Goal: Task Accomplishment & Management: Use online tool/utility

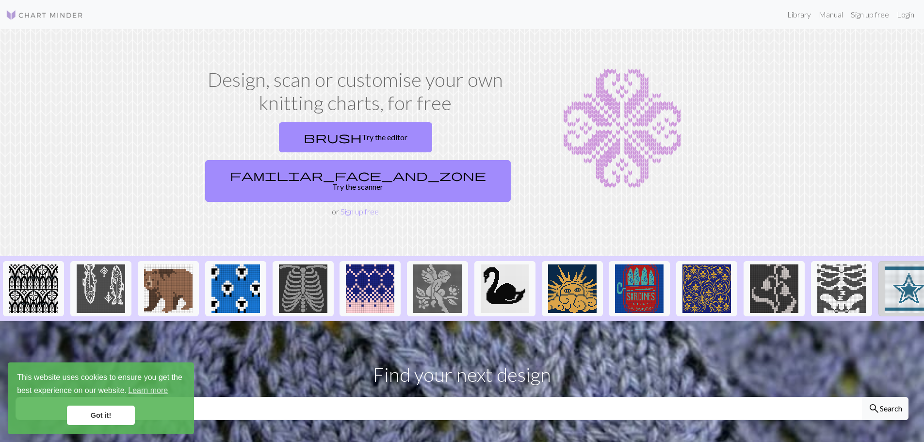
click at [901, 265] on img at bounding box center [909, 288] width 49 height 49
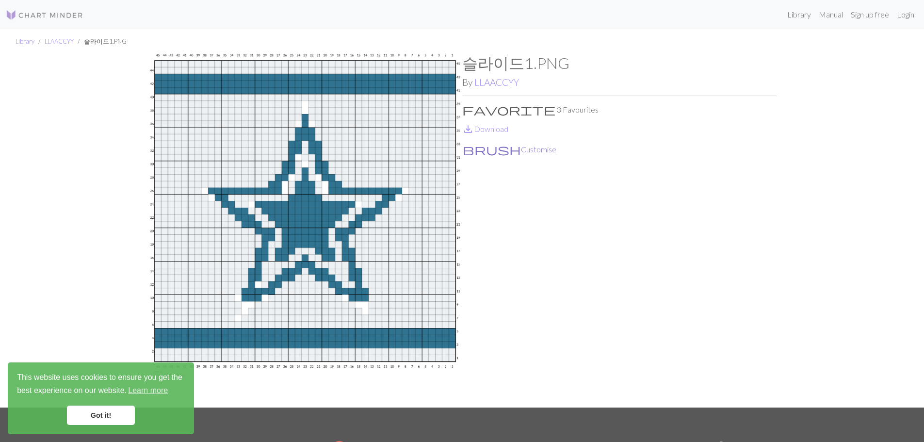
click at [491, 148] on button "brush Customise" at bounding box center [509, 149] width 95 height 13
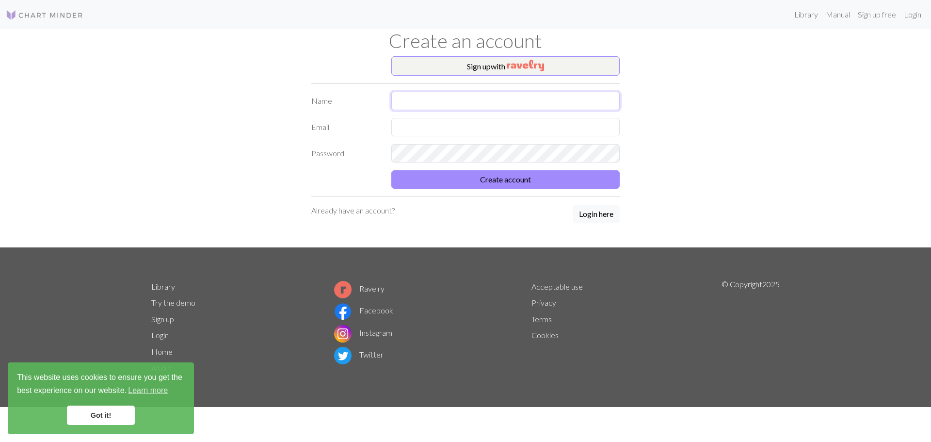
click at [446, 99] on input "text" at bounding box center [505, 101] width 228 height 18
type input "[PERSON_NAME]"
click at [418, 129] on input "text" at bounding box center [505, 127] width 228 height 18
type input "shafersandy66@gmail.com"
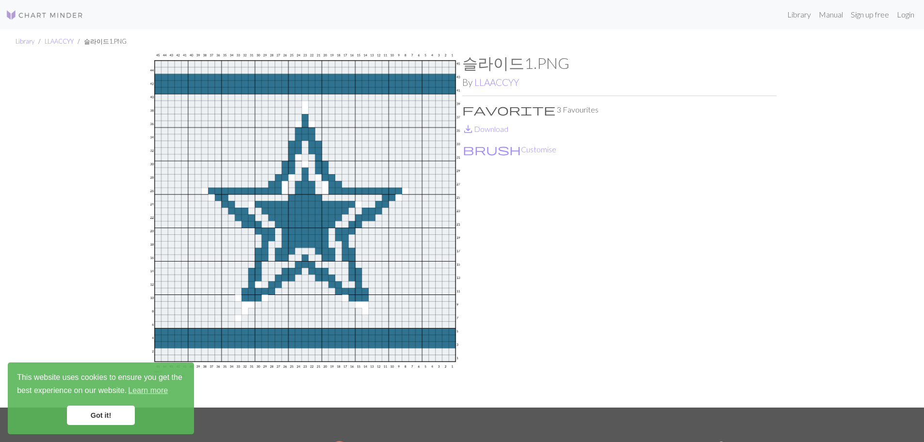
click at [484, 108] on p "favorite 3 Favourites" at bounding box center [619, 110] width 314 height 12
click at [515, 109] on p "favorite 3 Favourites" at bounding box center [619, 110] width 314 height 12
click at [905, 15] on link "Login" at bounding box center [905, 14] width 25 height 19
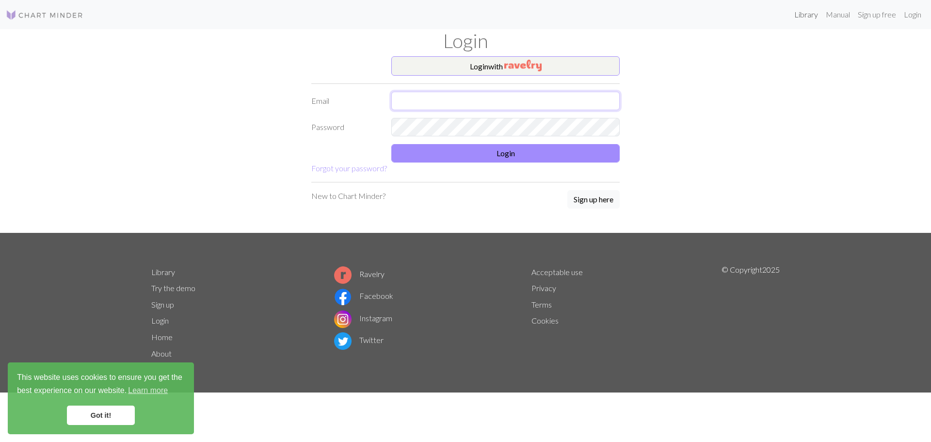
type input "shafersandy66@gmail.com"
click at [454, 150] on button "Login" at bounding box center [505, 153] width 228 height 18
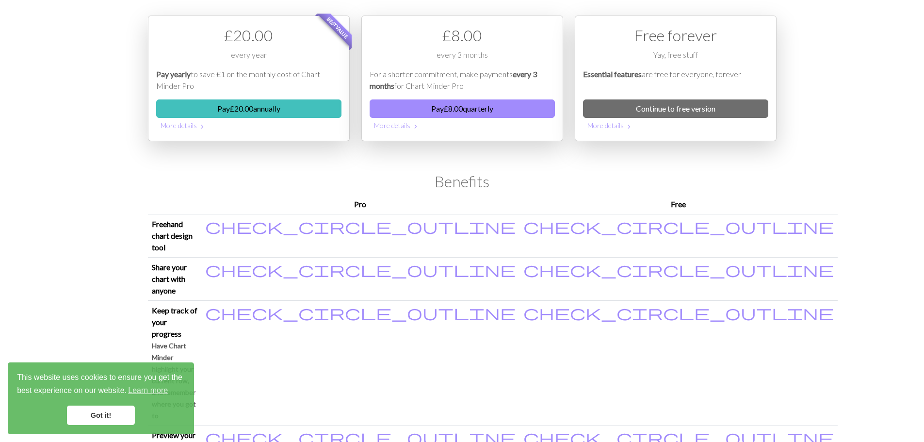
scroll to position [22, 0]
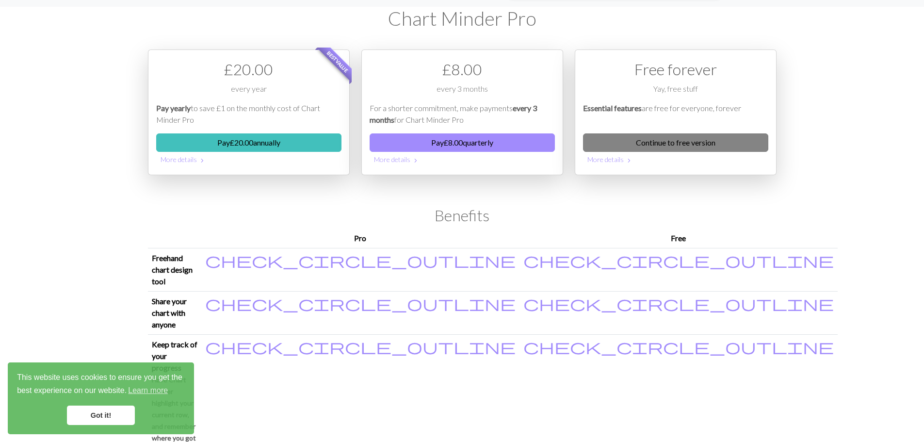
click at [683, 143] on link "Continue to free version" at bounding box center [675, 142] width 185 height 18
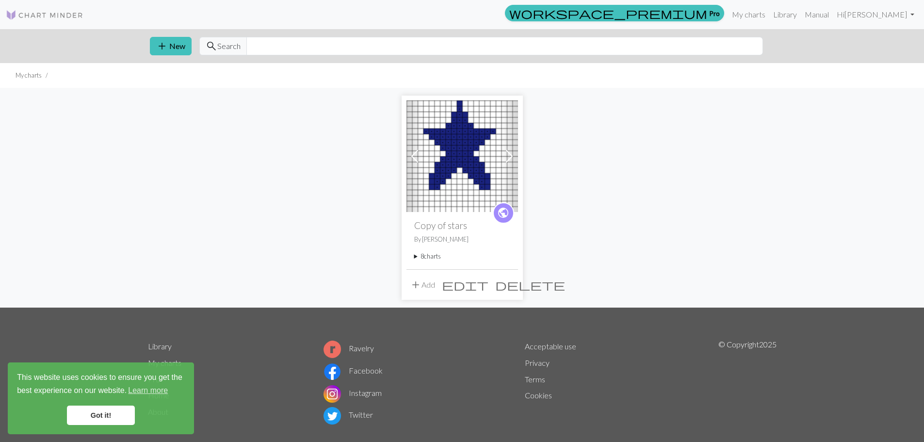
click at [468, 150] on img at bounding box center [462, 156] width 112 height 112
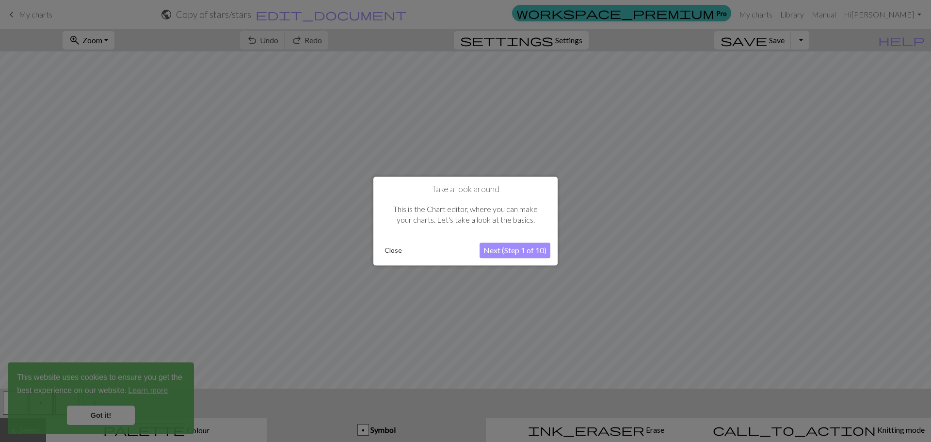
click at [395, 250] on button "Close" at bounding box center [393, 250] width 25 height 15
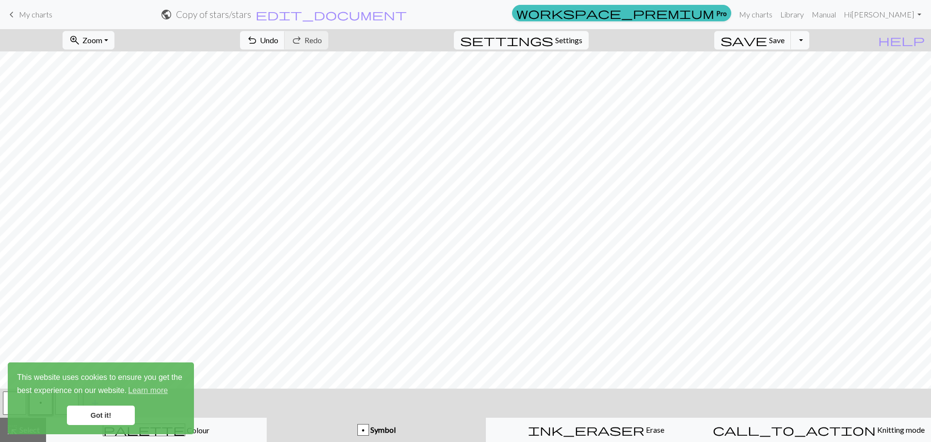
drag, startPoint x: 124, startPoint y: 416, endPoint x: 143, endPoint y: 412, distance: 19.8
click at [134, 415] on link "Got it!" at bounding box center [101, 414] width 68 height 19
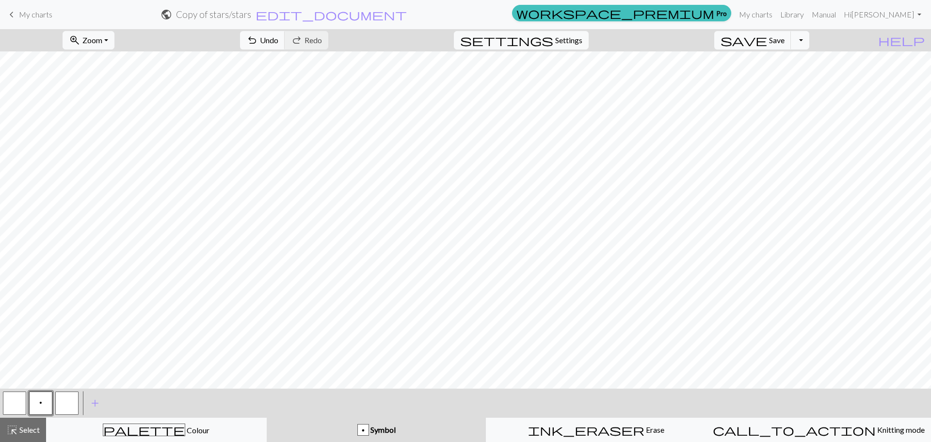
click at [45, 404] on button "p" at bounding box center [40, 402] width 23 height 23
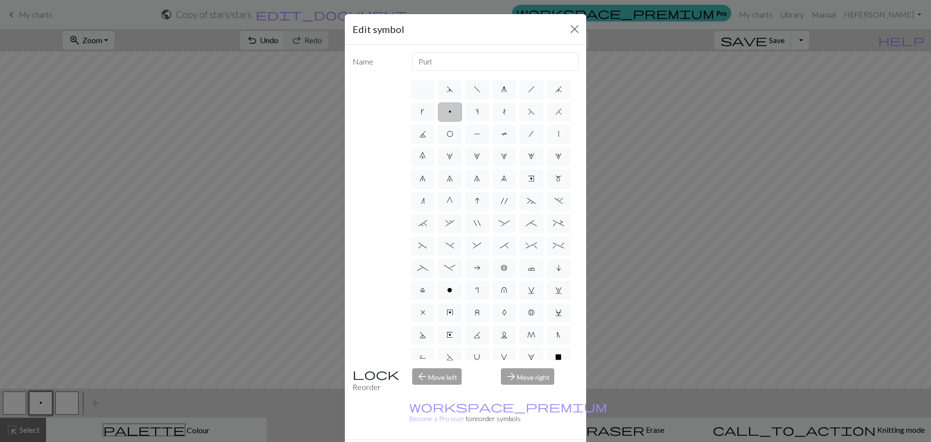
click at [45, 404] on div "Edit symbol Name Purl d f g h j k p s t F H J O P T / | 0 1 2 3 4 5 6 7 8 9 e m…" at bounding box center [465, 221] width 931 height 442
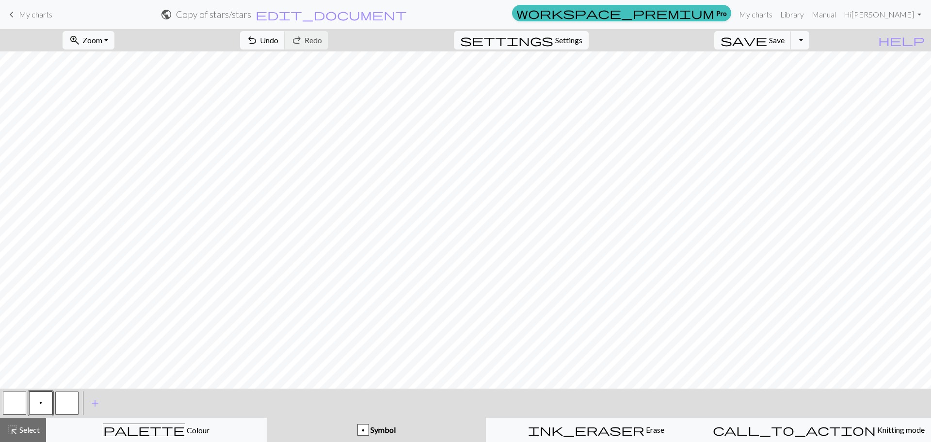
click at [66, 402] on button "button" at bounding box center [66, 402] width 23 height 23
click at [186, 408] on div "< p > add Add a symbol" at bounding box center [465, 403] width 931 height 29
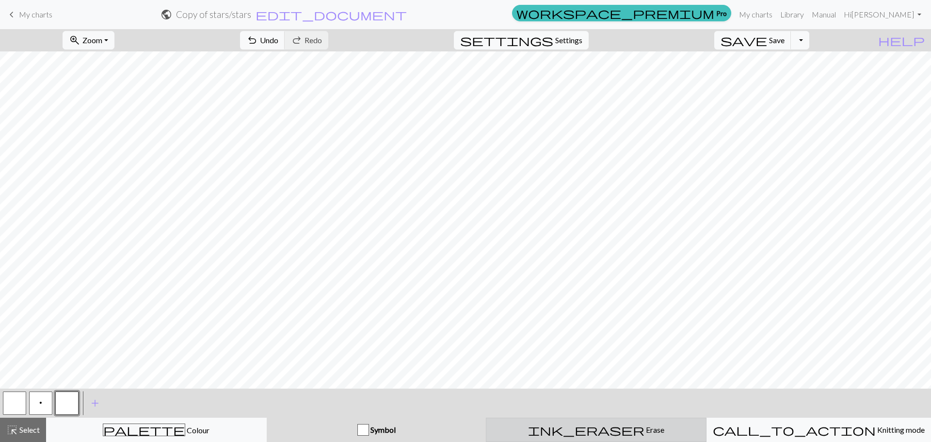
click at [645, 429] on span "Erase" at bounding box center [655, 429] width 20 height 9
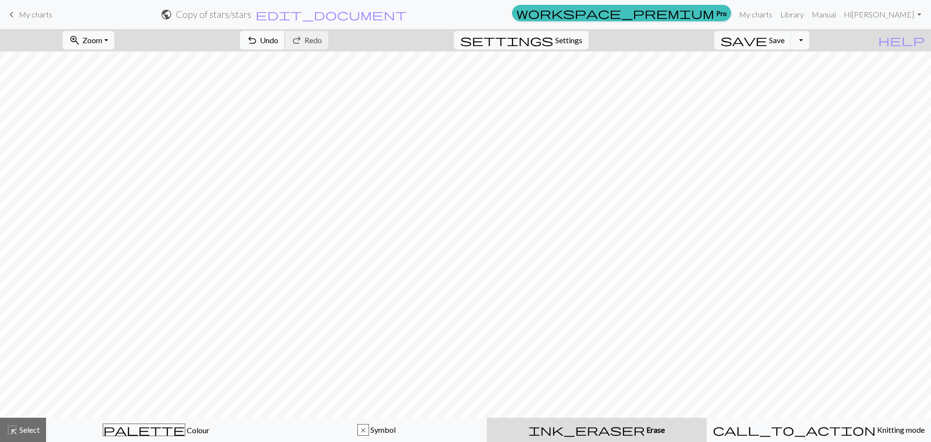
click at [285, 33] on button "undo Undo Undo" at bounding box center [262, 40] width 45 height 18
click at [278, 39] on span "Undo" at bounding box center [269, 39] width 18 height 9
click at [336, 37] on div "undo Undo Undo redo Redo Redo" at bounding box center [284, 40] width 103 height 22
click at [336, 36] on div "undo Undo Undo redo Redo Redo" at bounding box center [284, 40] width 103 height 22
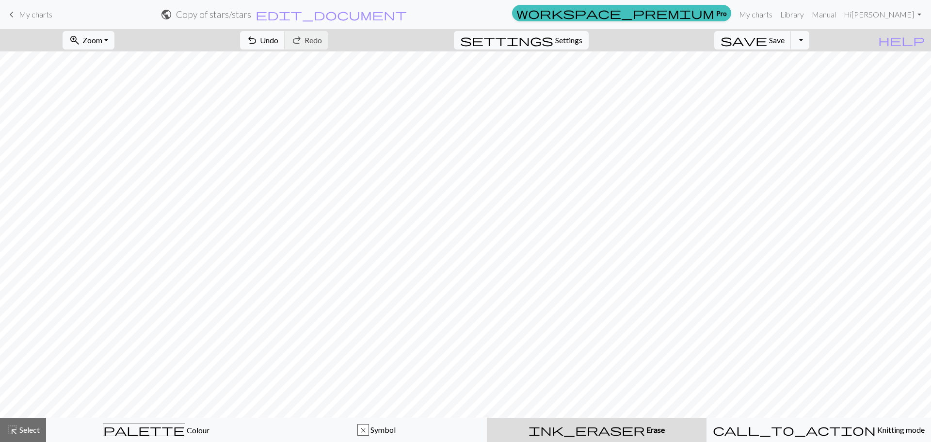
click at [336, 35] on div "undo Undo Undo redo Redo Redo" at bounding box center [284, 40] width 103 height 22
click at [278, 43] on span "Undo" at bounding box center [269, 39] width 18 height 9
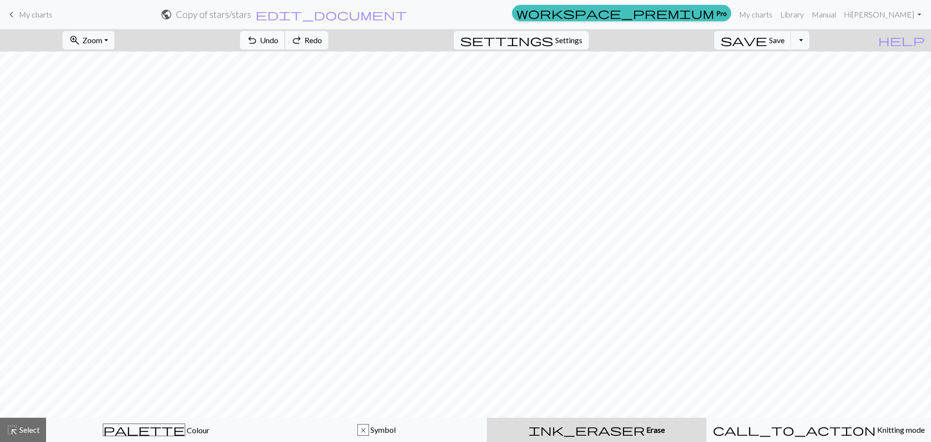
click at [258, 38] on span "undo" at bounding box center [252, 40] width 12 height 14
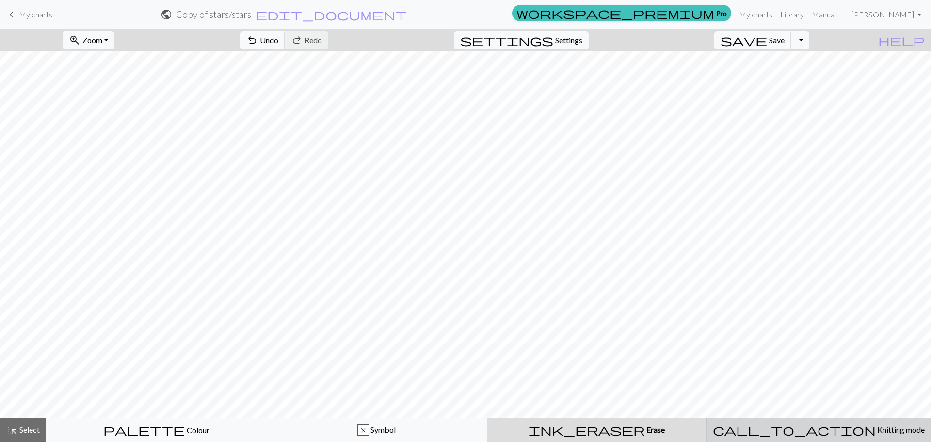
click at [876, 430] on span "Knitting mode" at bounding box center [900, 429] width 49 height 9
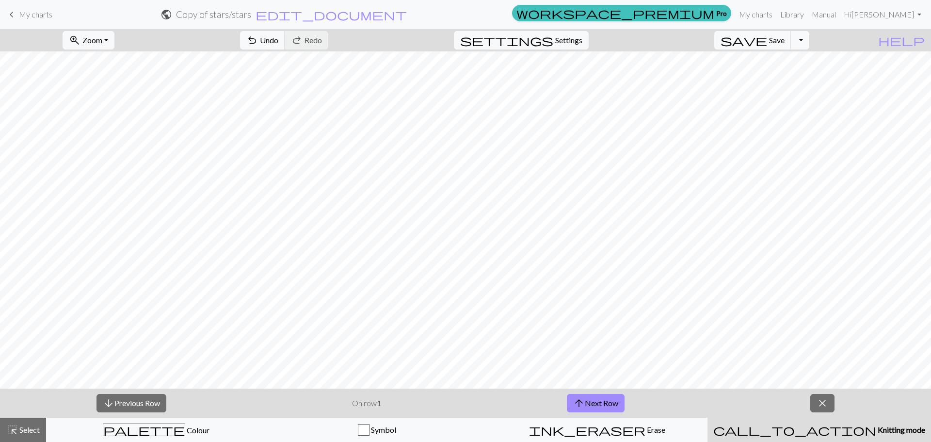
click at [876, 430] on span "Knitting mode" at bounding box center [900, 429] width 49 height 9
click at [828, 403] on span "close" at bounding box center [823, 403] width 12 height 14
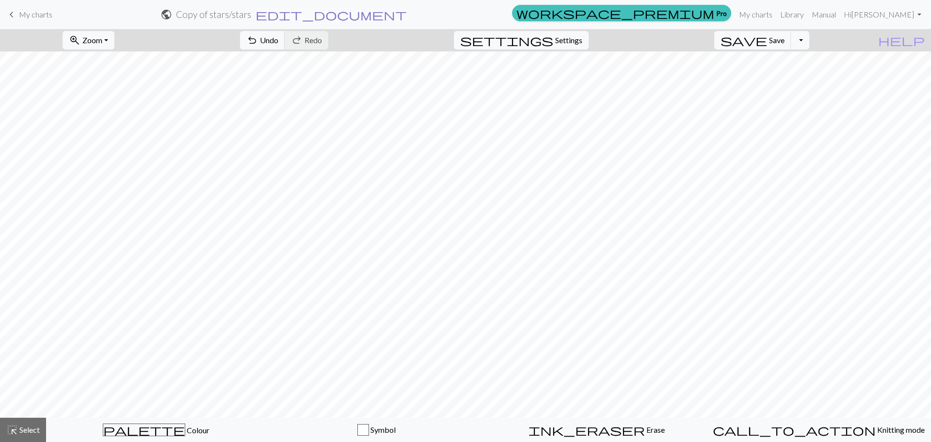
click at [407, 14] on span "edit_document" at bounding box center [331, 15] width 151 height 14
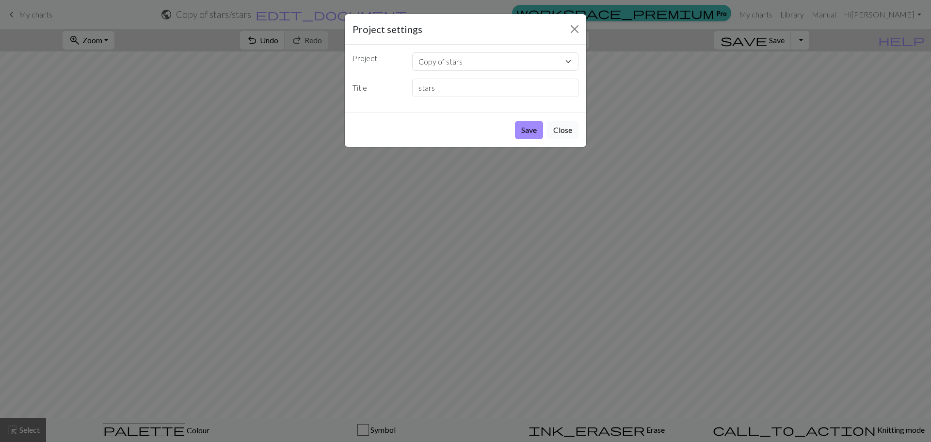
click at [565, 130] on button "Close" at bounding box center [563, 130] width 32 height 18
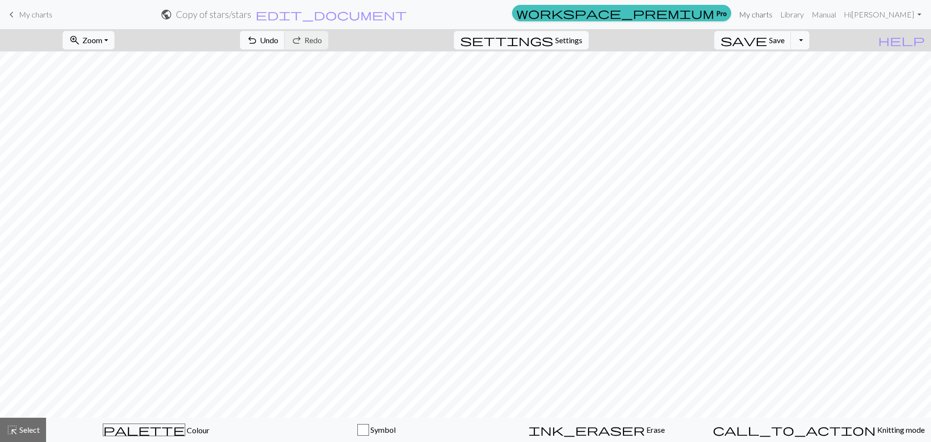
click at [777, 14] on link "My charts" at bounding box center [755, 14] width 41 height 19
click at [840, 15] on link "Manual" at bounding box center [824, 14] width 32 height 19
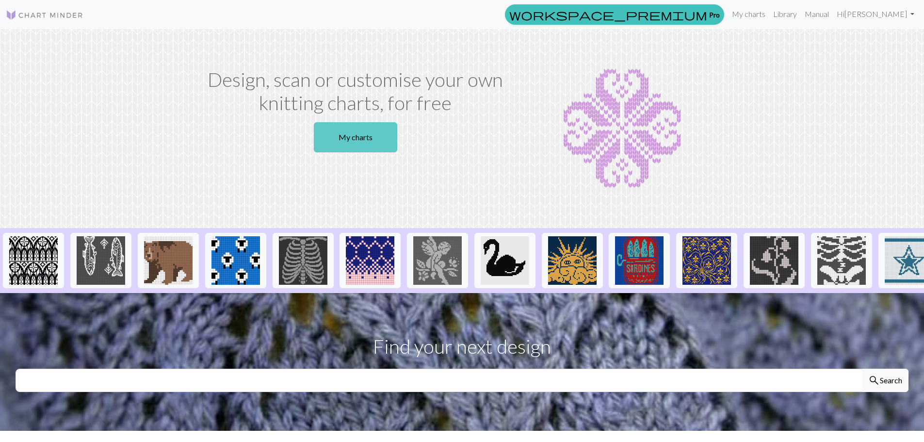
click at [357, 139] on link "My charts" at bounding box center [355, 137] width 83 height 30
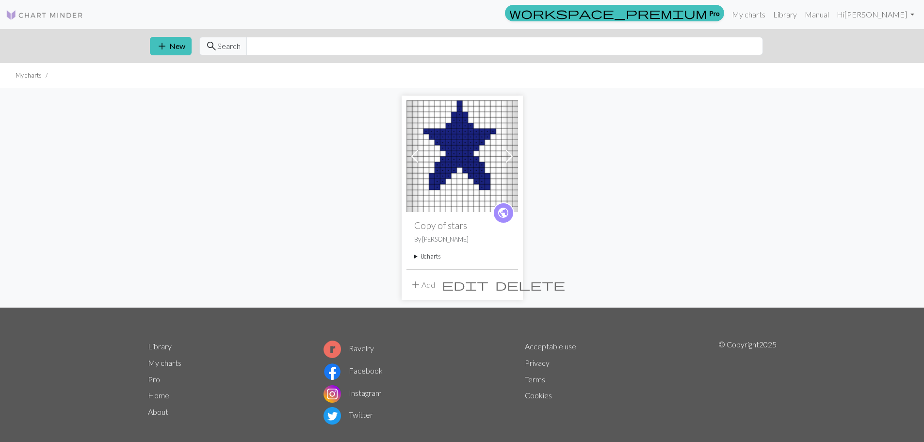
click at [464, 140] on img at bounding box center [462, 156] width 112 height 112
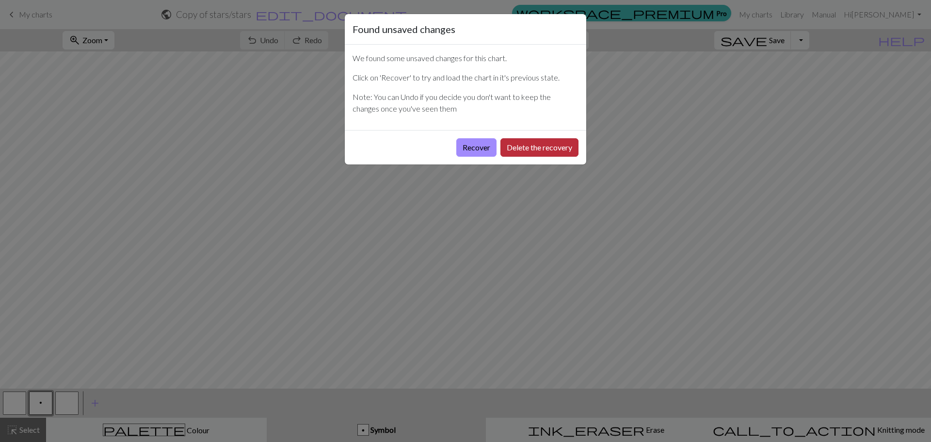
click at [532, 147] on button "Delete the recovery" at bounding box center [540, 147] width 78 height 18
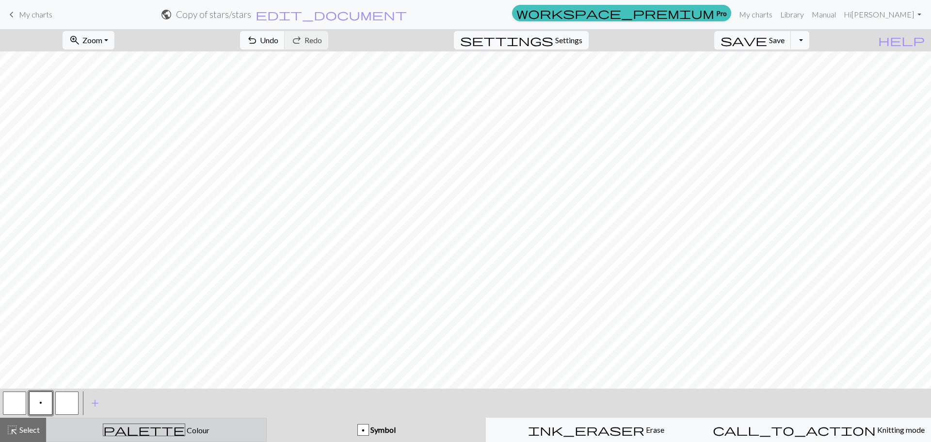
click at [187, 425] on div "palette Colour Colour" at bounding box center [156, 429] width 208 height 13
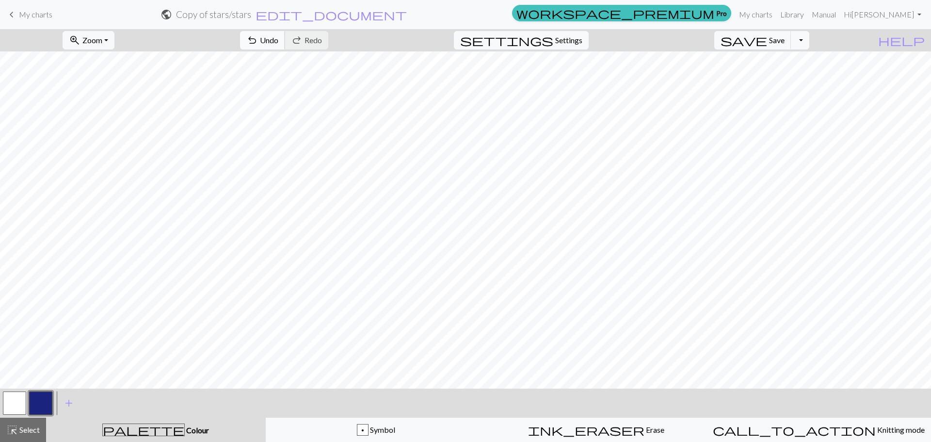
click at [278, 37] on span "Undo" at bounding box center [269, 39] width 18 height 9
click at [278, 35] on span "Undo" at bounding box center [269, 39] width 18 height 9
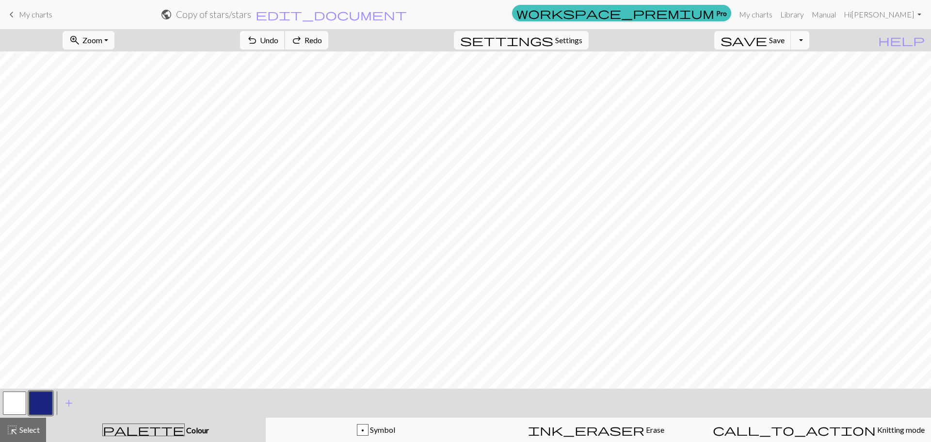
click at [278, 35] on span "Undo" at bounding box center [269, 39] width 18 height 9
click at [278, 38] on span "Undo" at bounding box center [269, 39] width 18 height 9
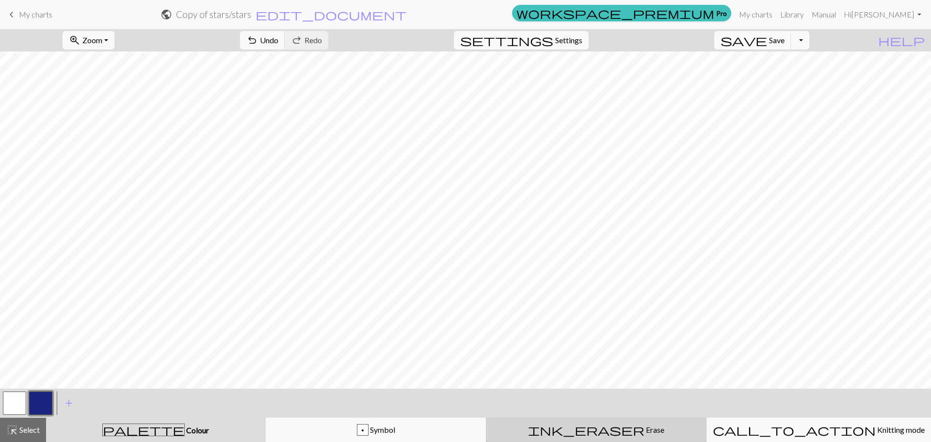
click at [645, 430] on span "Erase" at bounding box center [655, 429] width 20 height 9
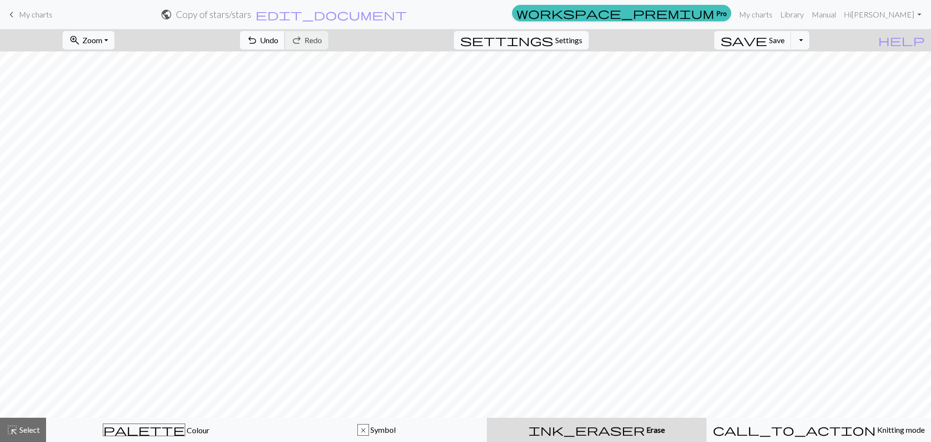
click at [278, 39] on span "Undo" at bounding box center [269, 39] width 18 height 9
click at [810, 38] on button "Toggle Dropdown" at bounding box center [800, 40] width 18 height 18
click at [787, 78] on button "save_alt Download" at bounding box center [729, 77] width 160 height 16
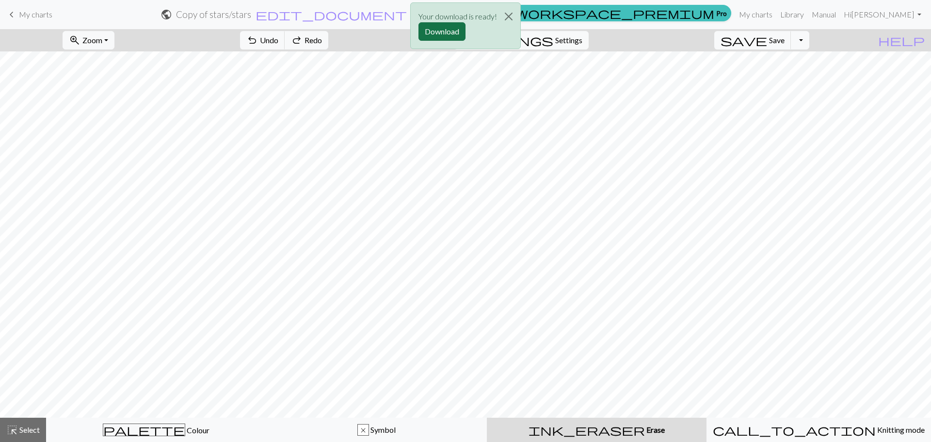
click at [447, 32] on button "Download" at bounding box center [442, 31] width 47 height 18
